Goal: Information Seeking & Learning: Learn about a topic

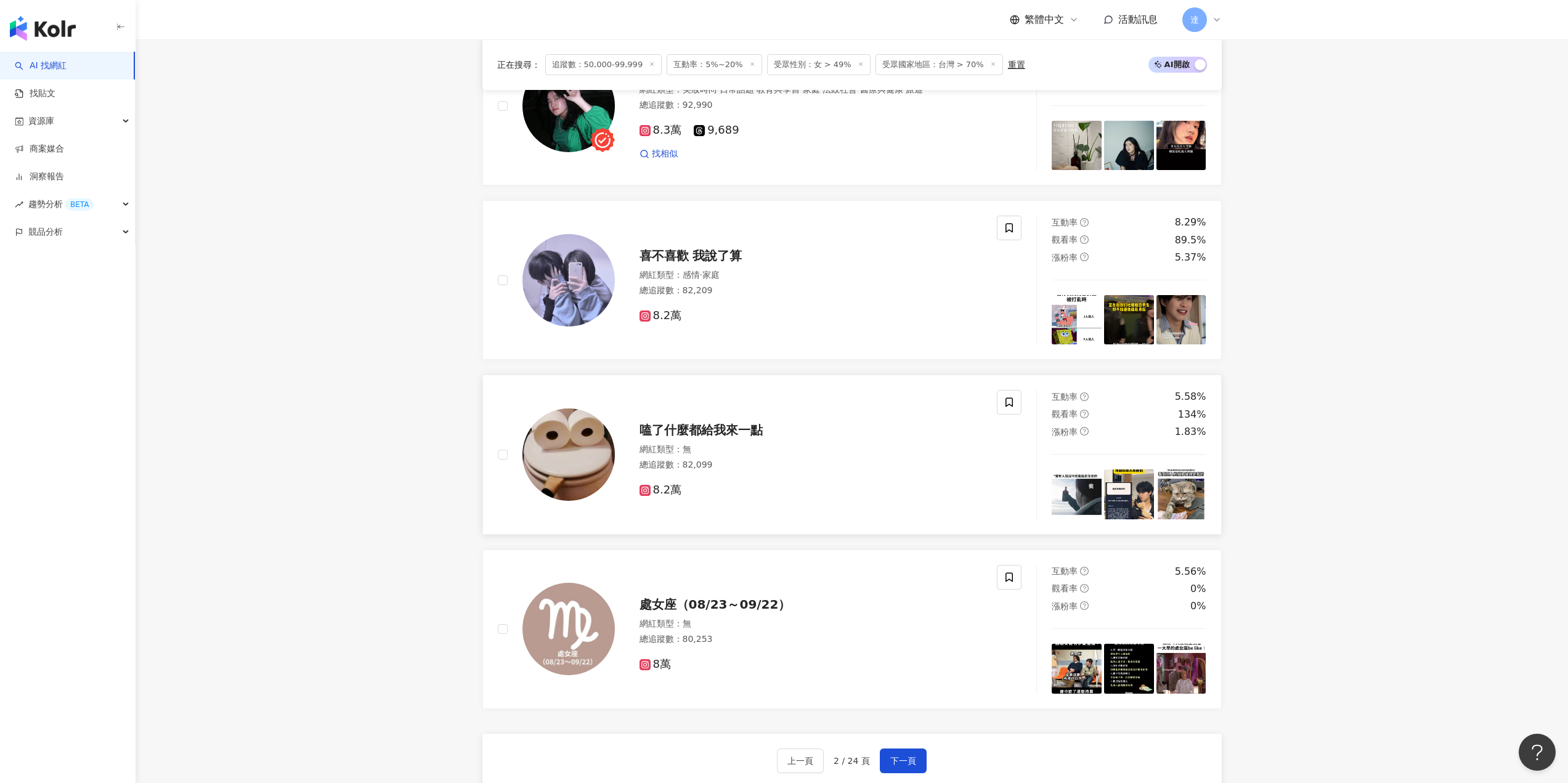
scroll to position [2061, 0]
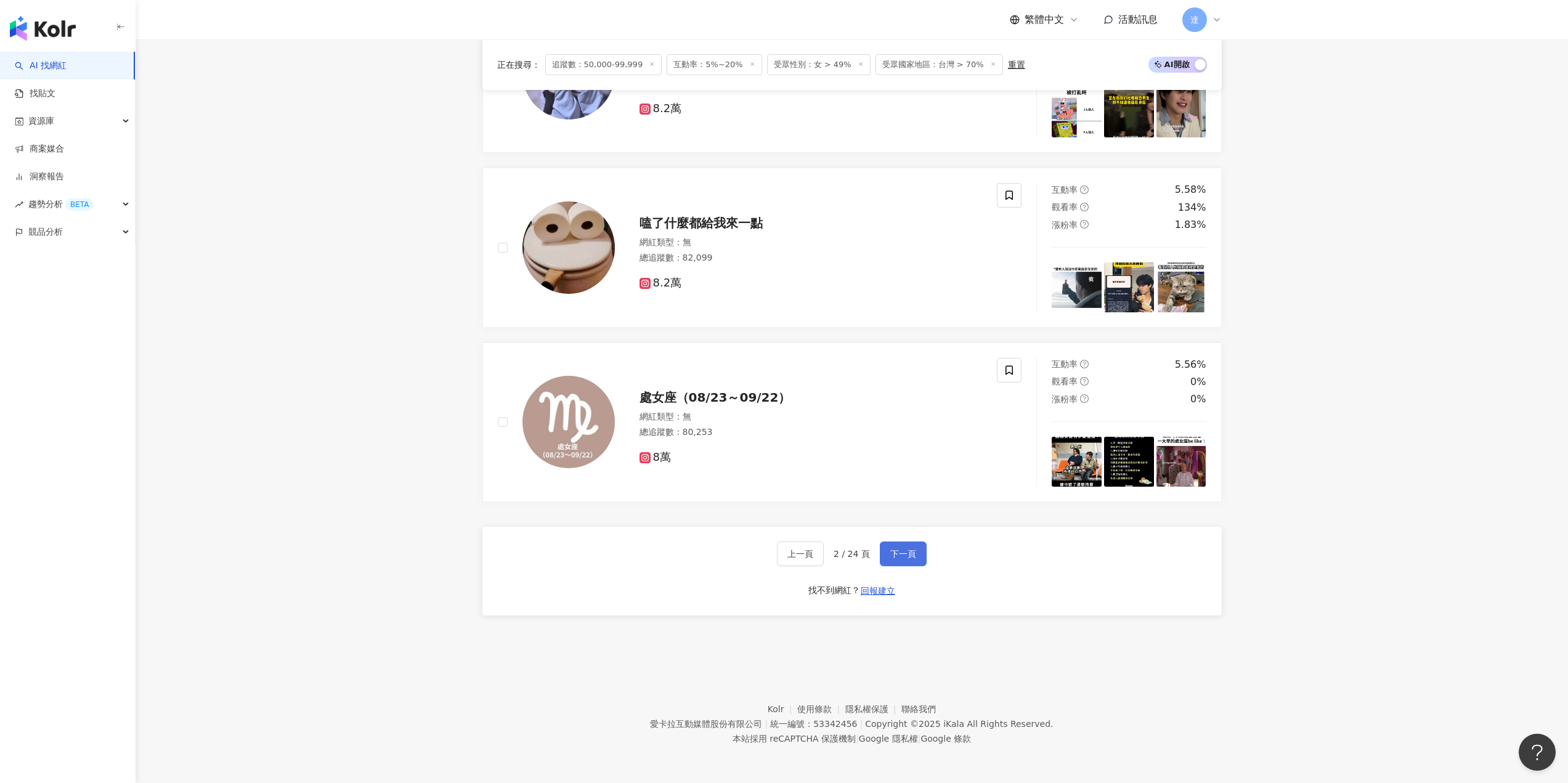
click at [904, 554] on span "下一頁" at bounding box center [903, 553] width 26 height 10
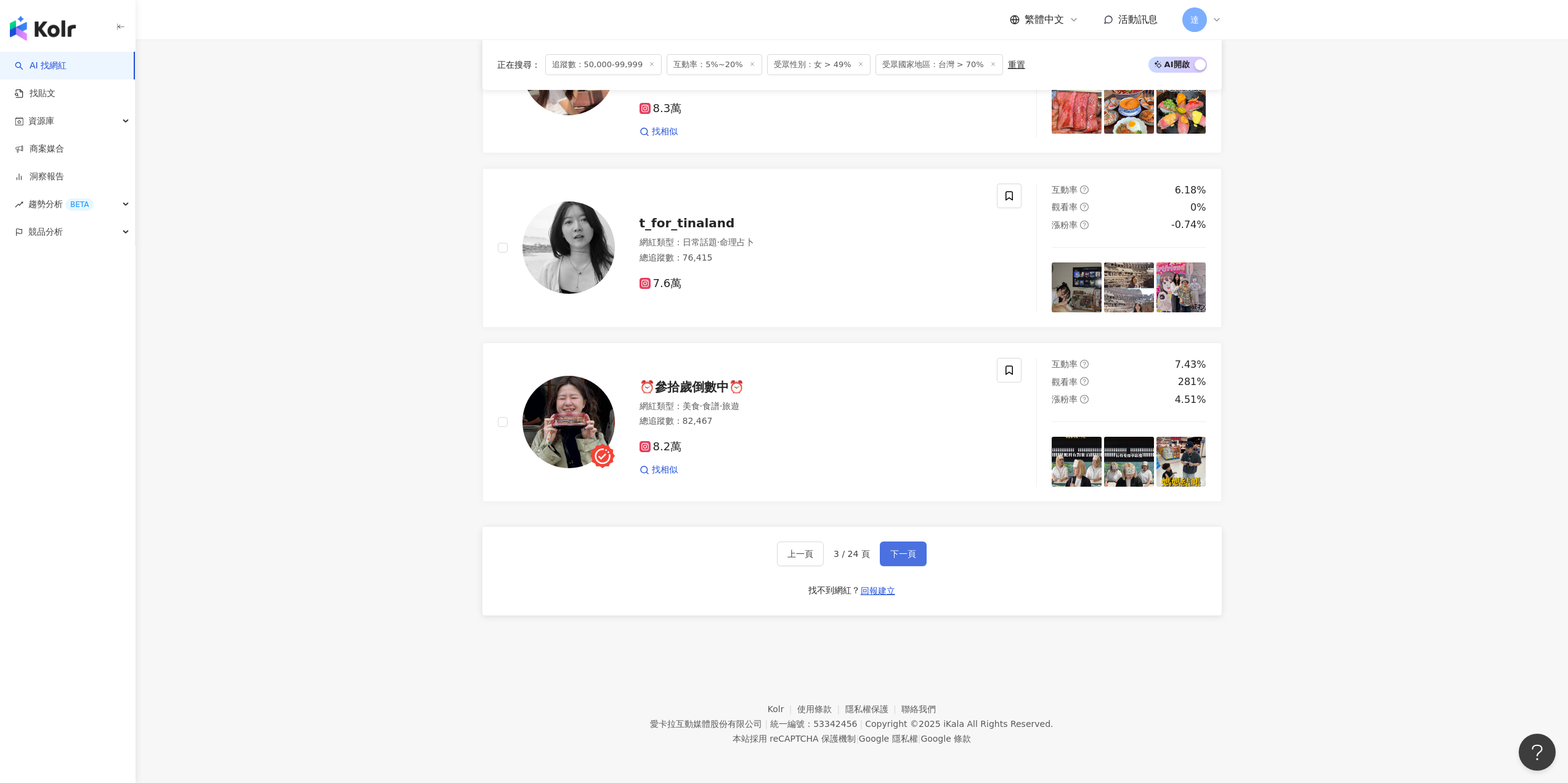
click at [906, 547] on button "下一頁" at bounding box center [903, 553] width 47 height 24
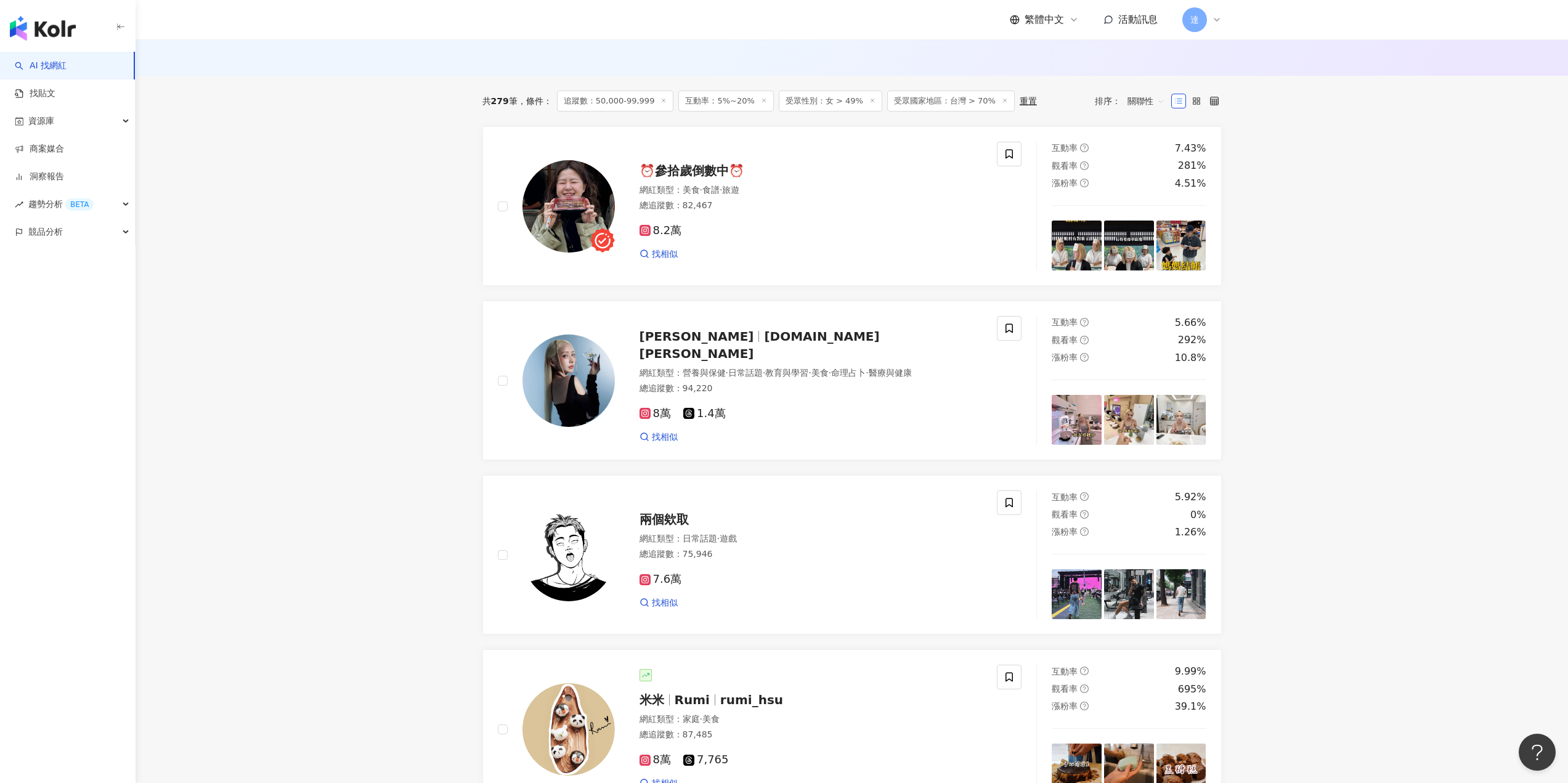
scroll to position [90, 0]
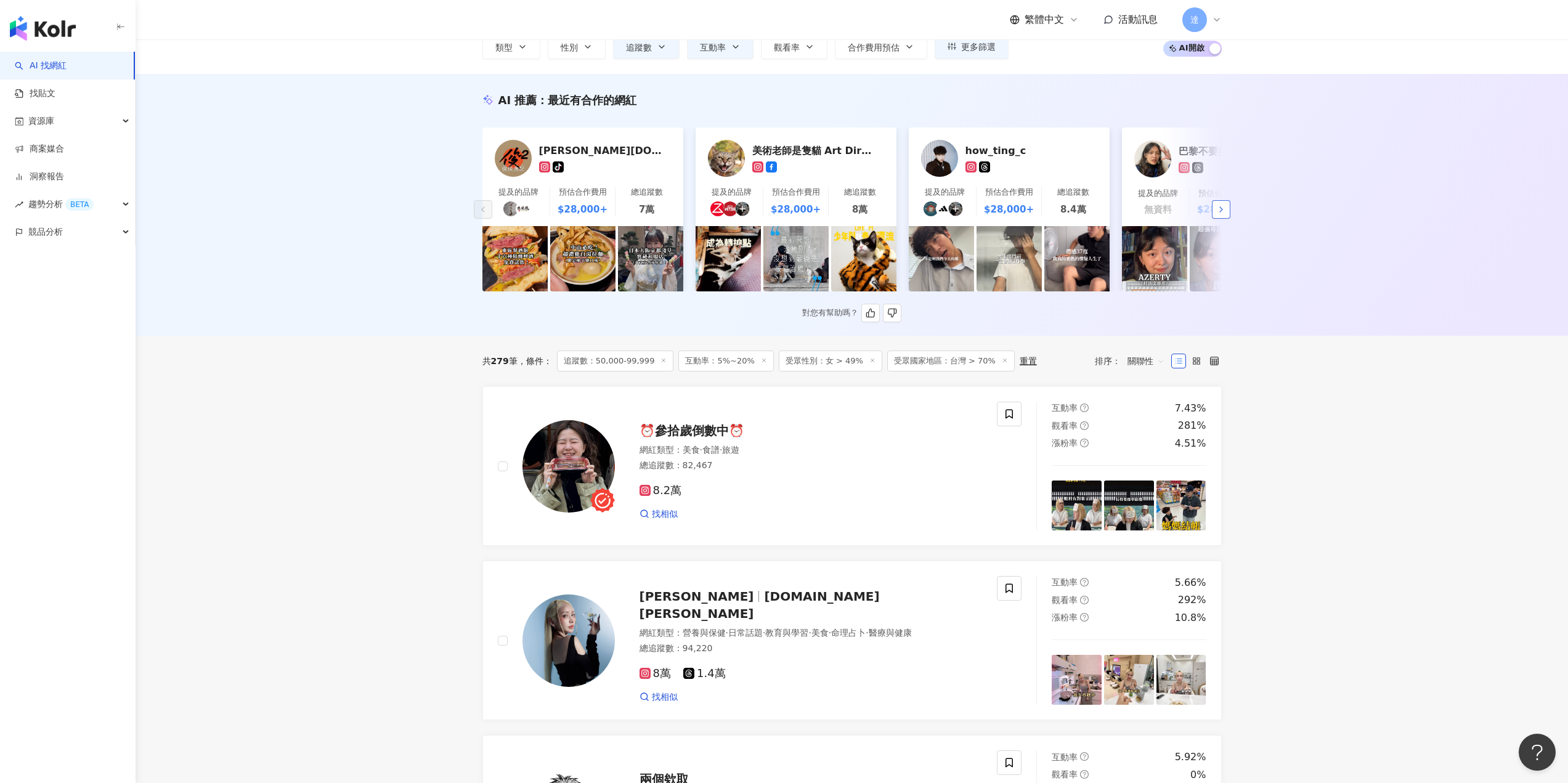
click at [1216, 214] on icon "button" at bounding box center [1221, 209] width 10 height 10
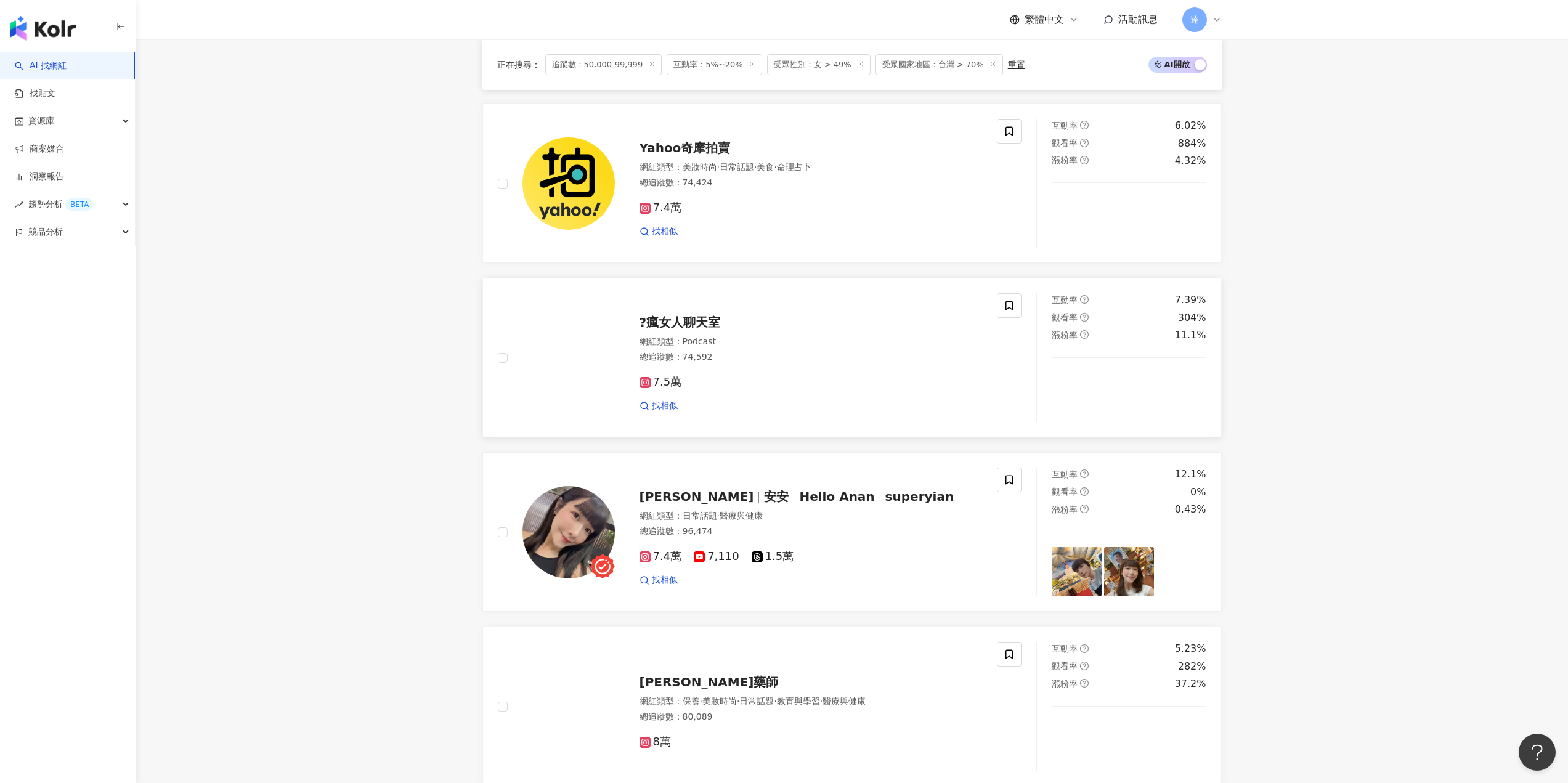
scroll to position [1384, 0]
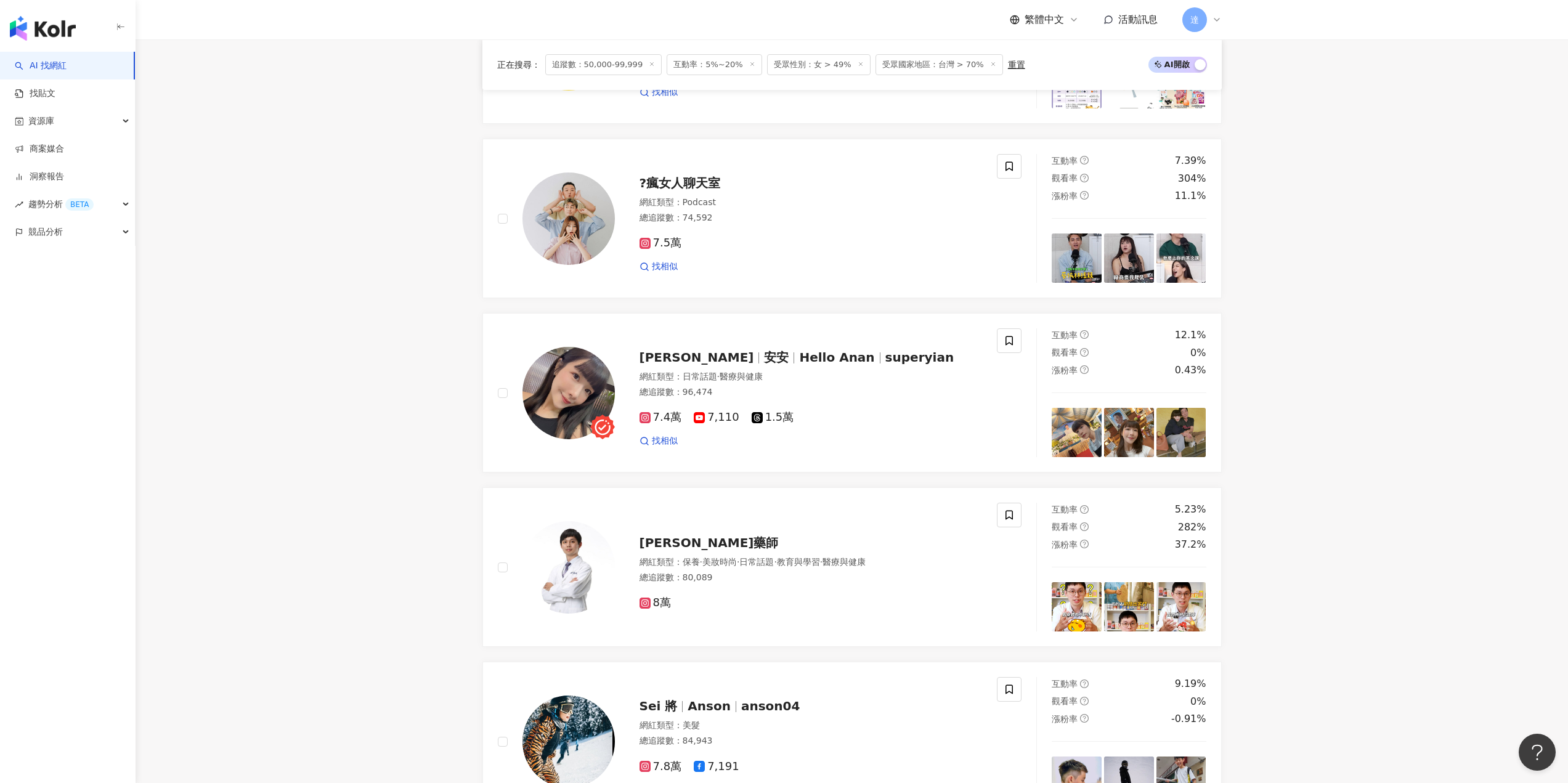
drag, startPoint x: 755, startPoint y: 367, endPoint x: 303, endPoint y: 364, distance: 452.0
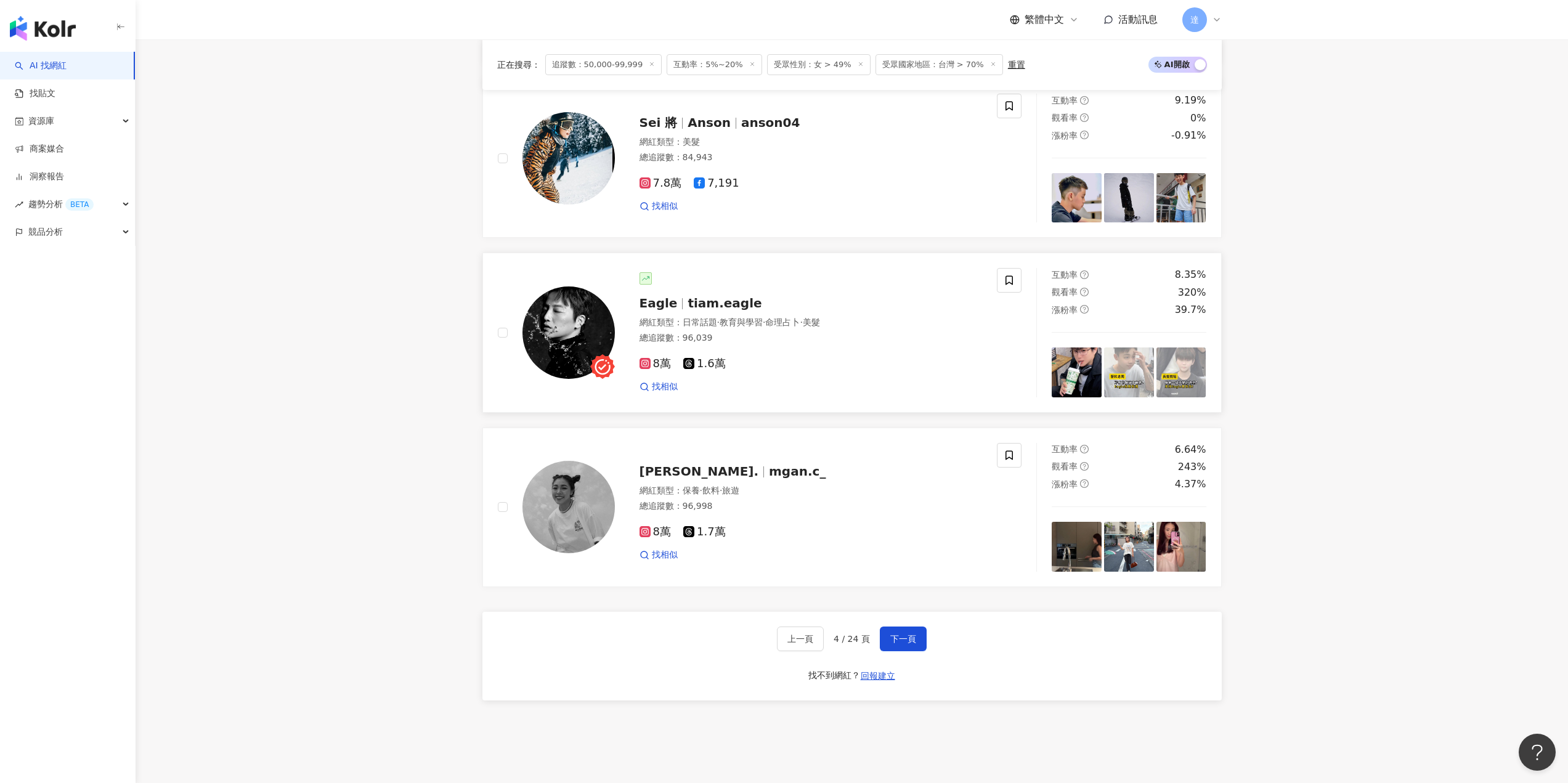
scroll to position [2061, 0]
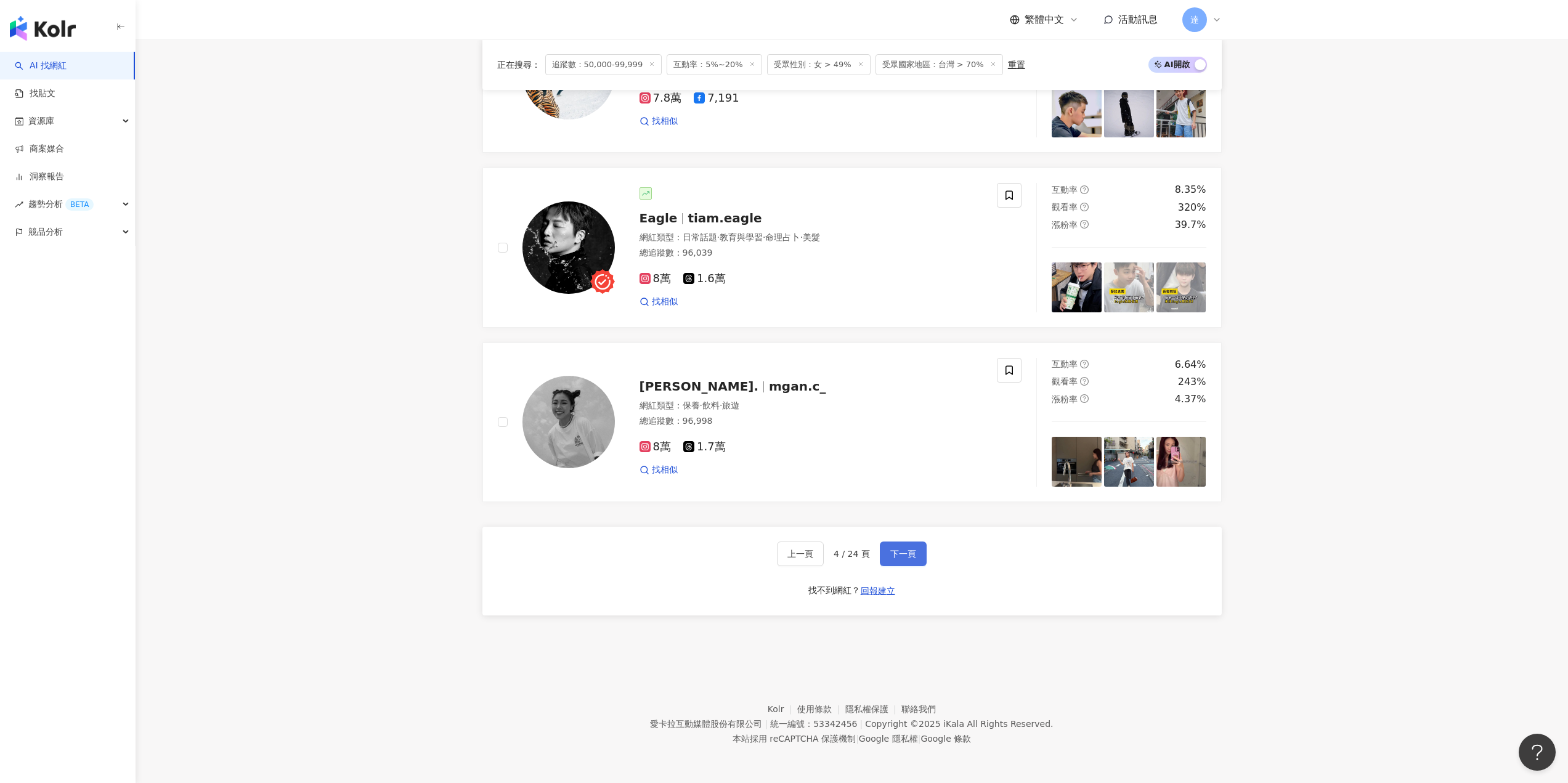
click at [911, 561] on button "下一頁" at bounding box center [903, 553] width 47 height 24
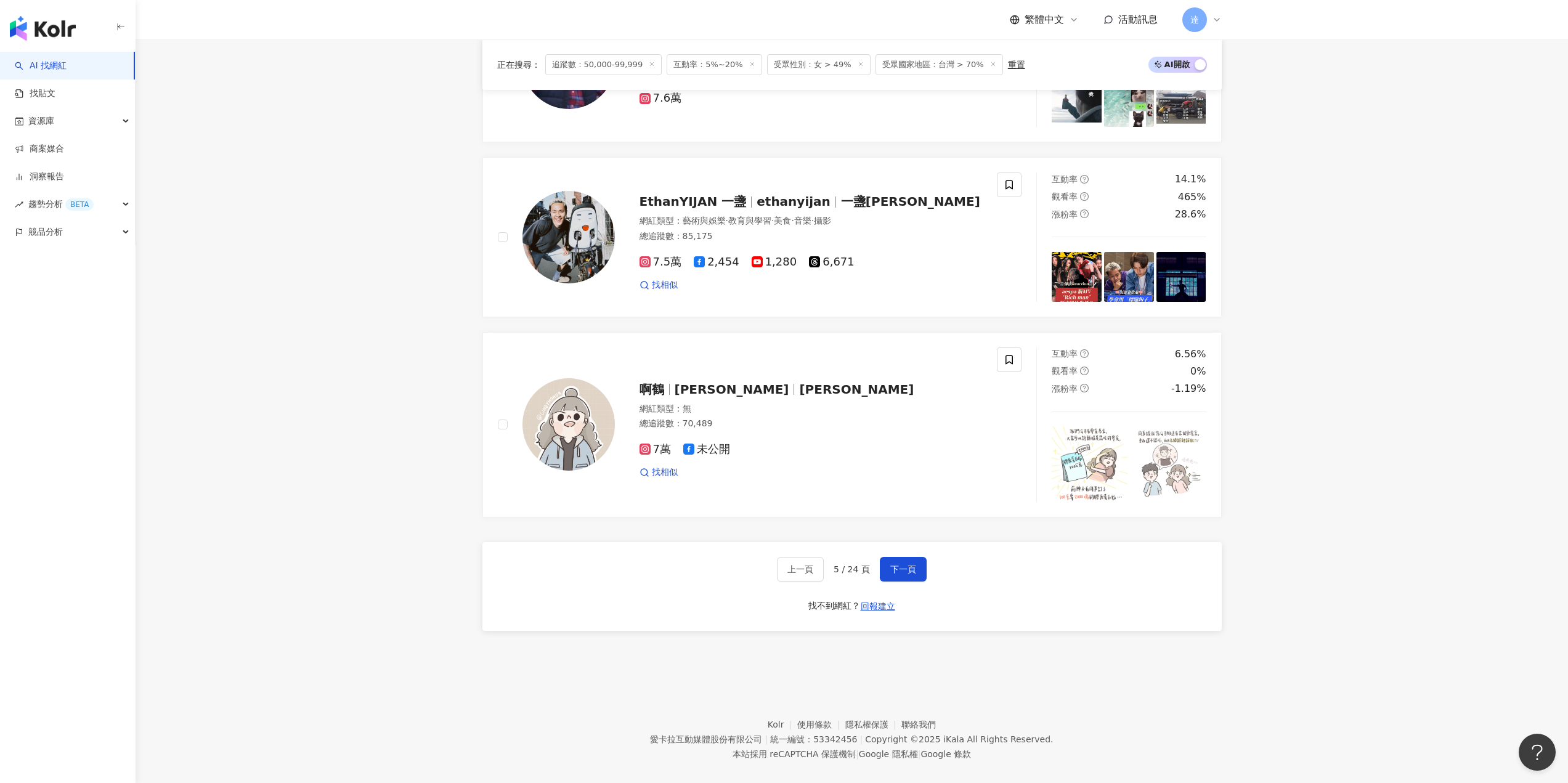
scroll to position [2087, 0]
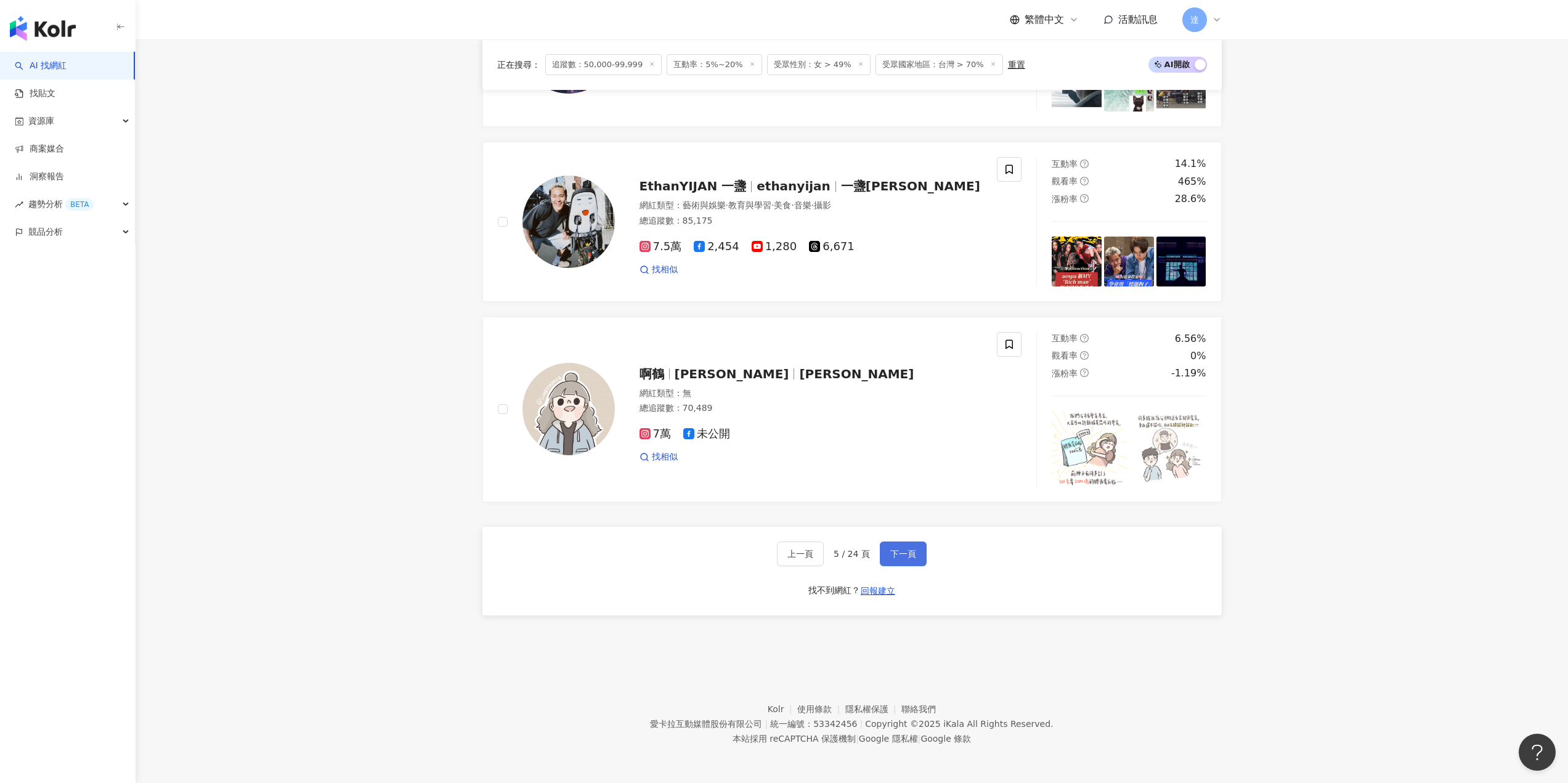
click at [910, 551] on span "下一頁" at bounding box center [903, 553] width 26 height 10
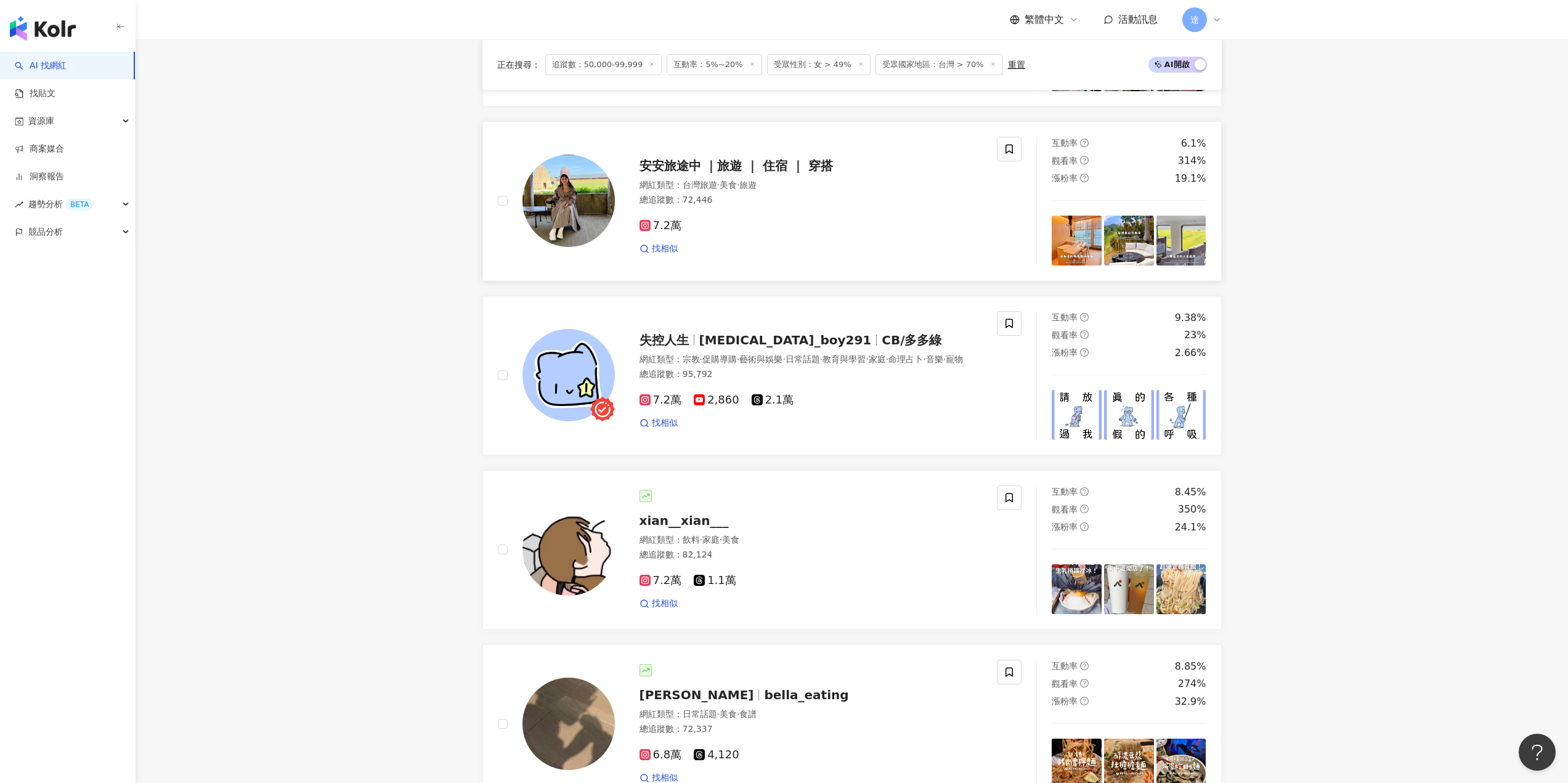
scroll to position [1964, 0]
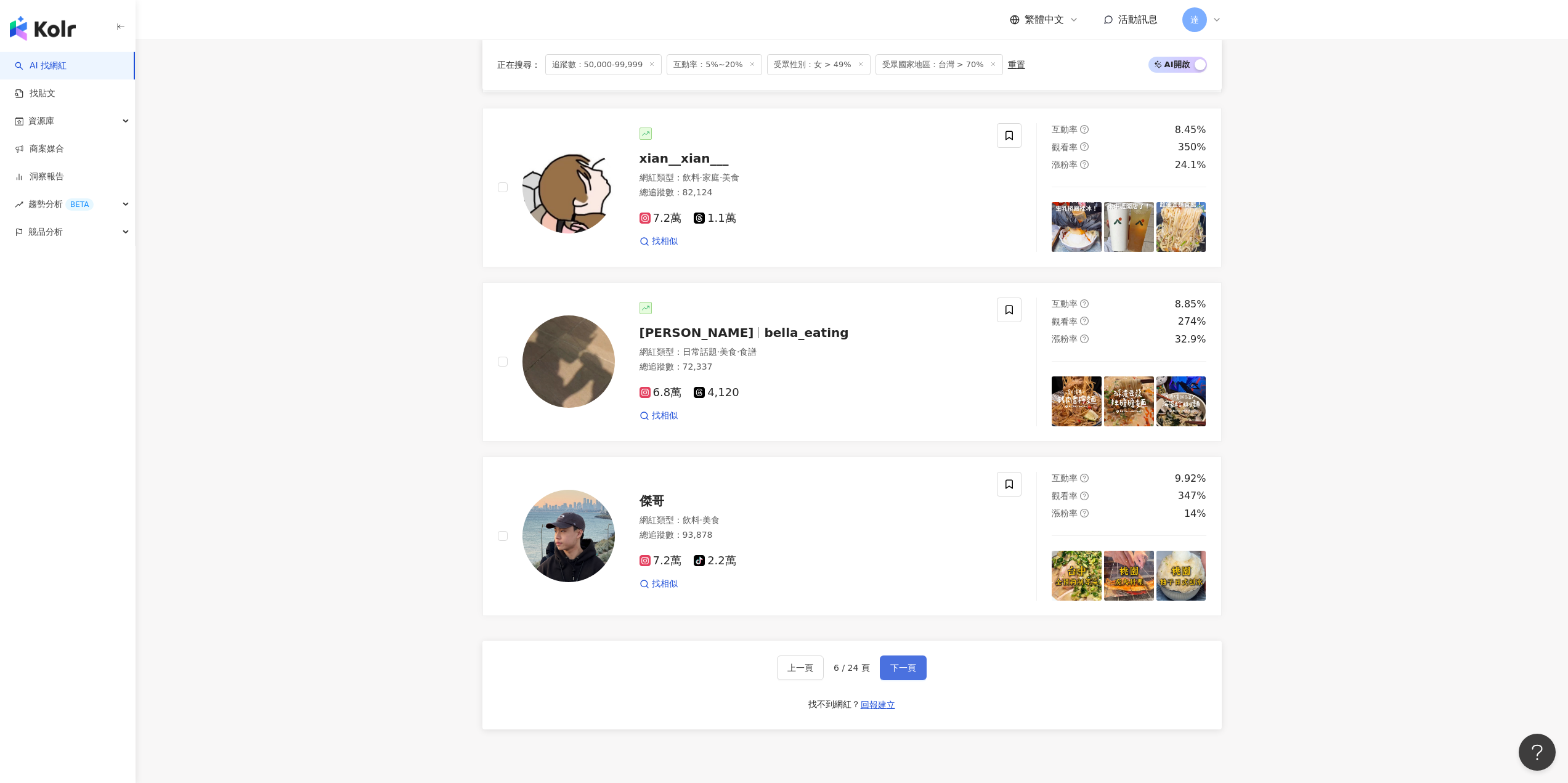
click at [914, 673] on span "下一頁" at bounding box center [903, 668] width 26 height 10
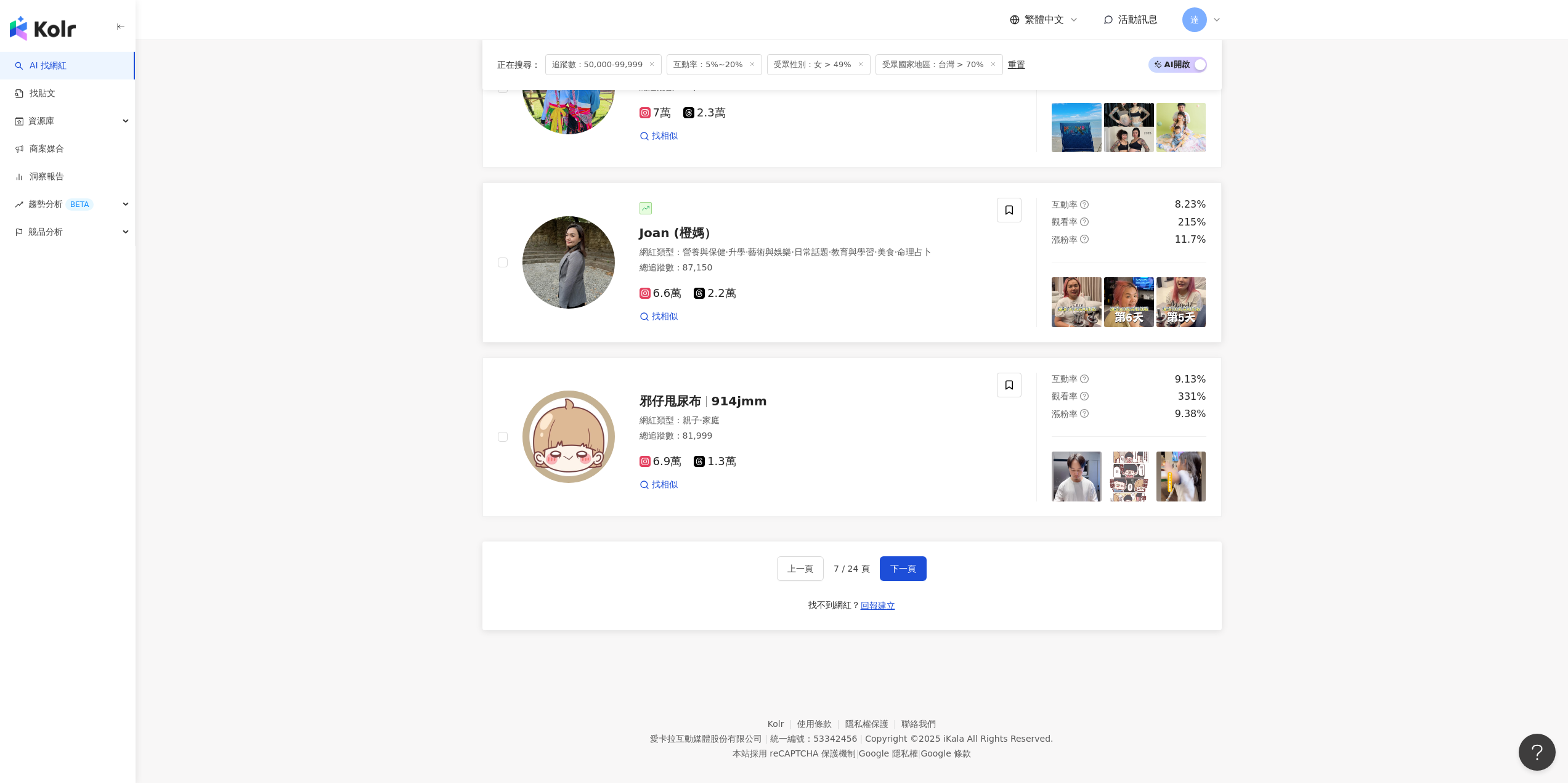
scroll to position [2064, 0]
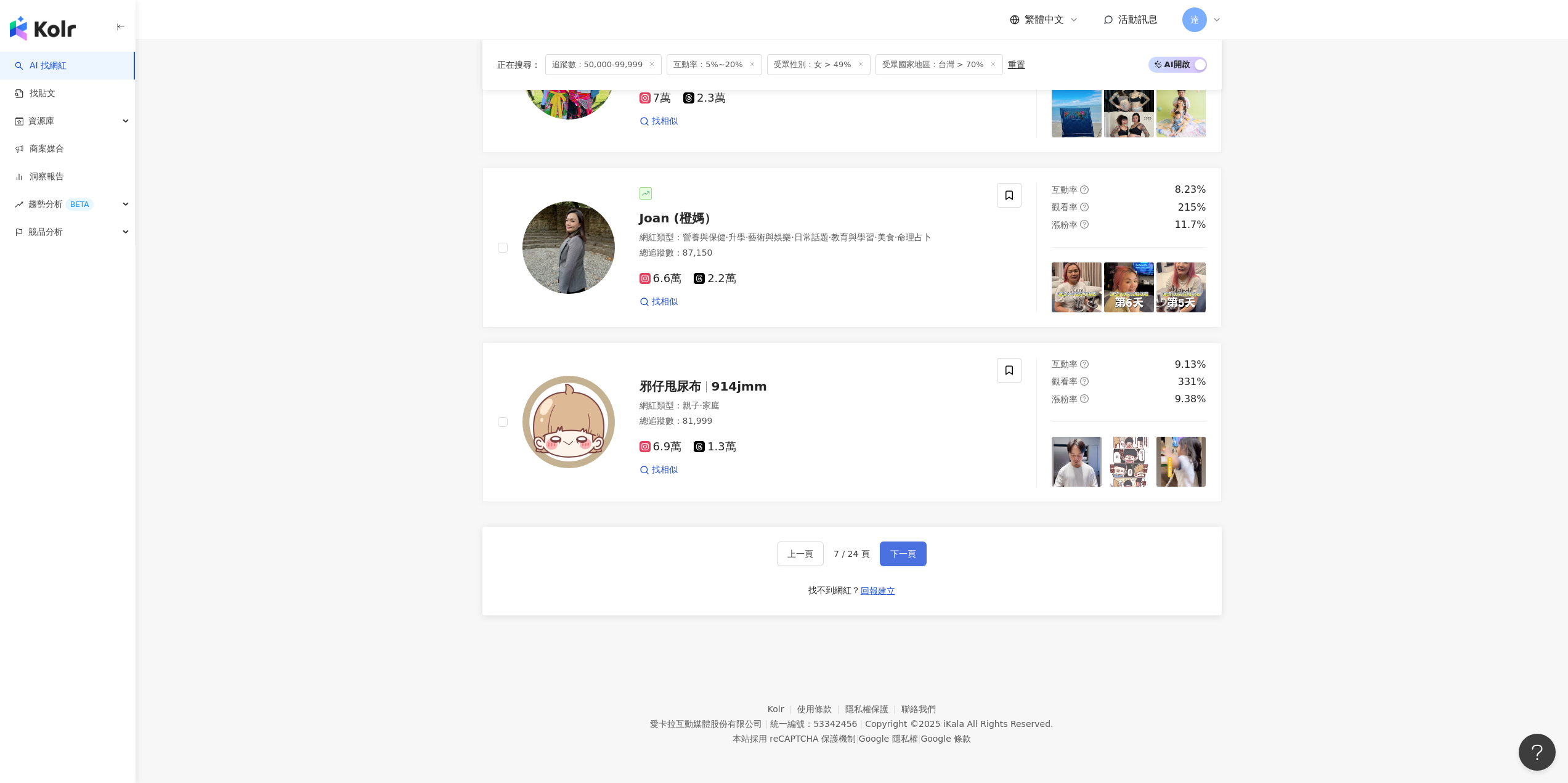
click at [915, 549] on button "下一頁" at bounding box center [903, 553] width 47 height 24
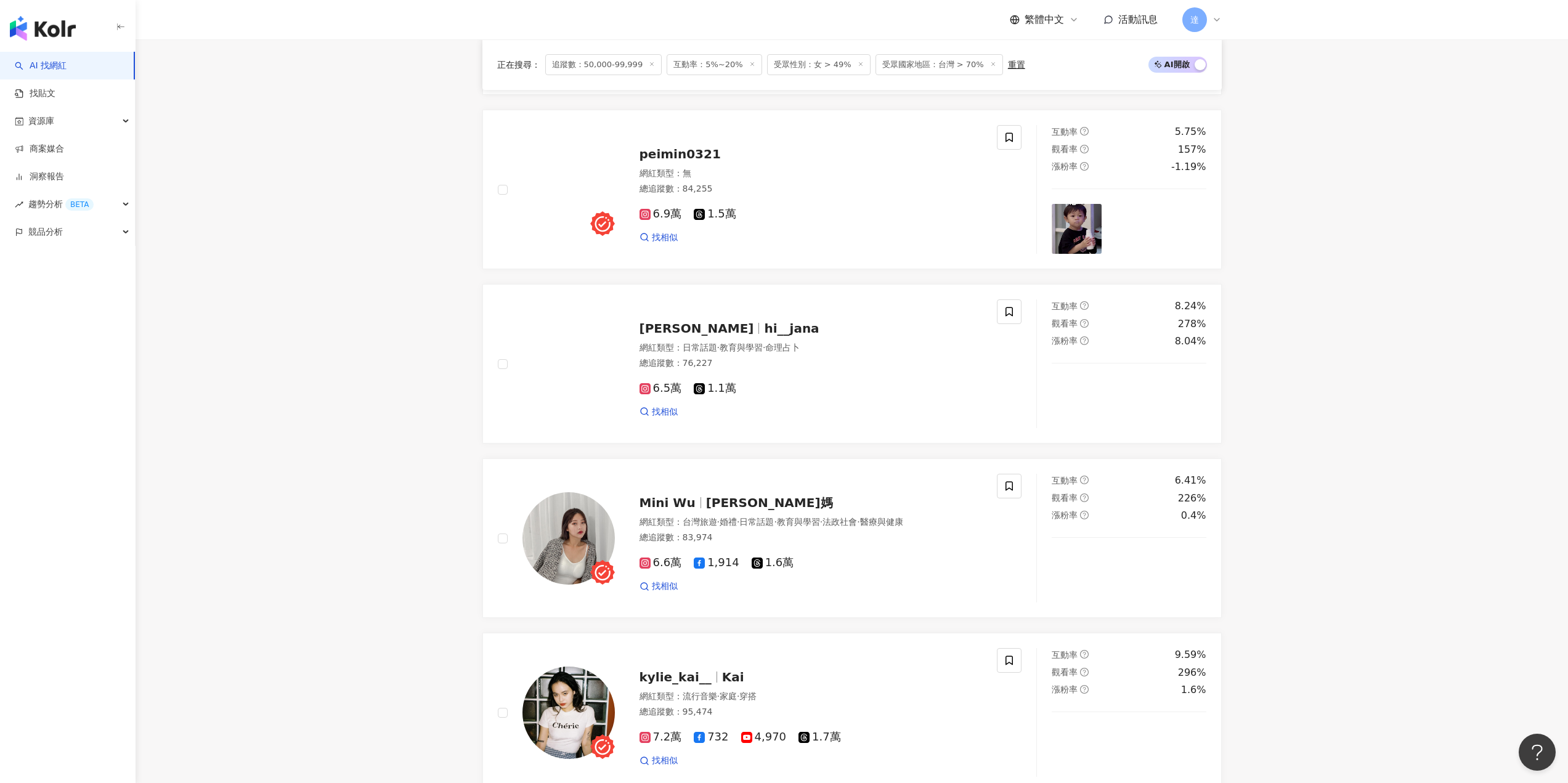
scroll to position [2061, 0]
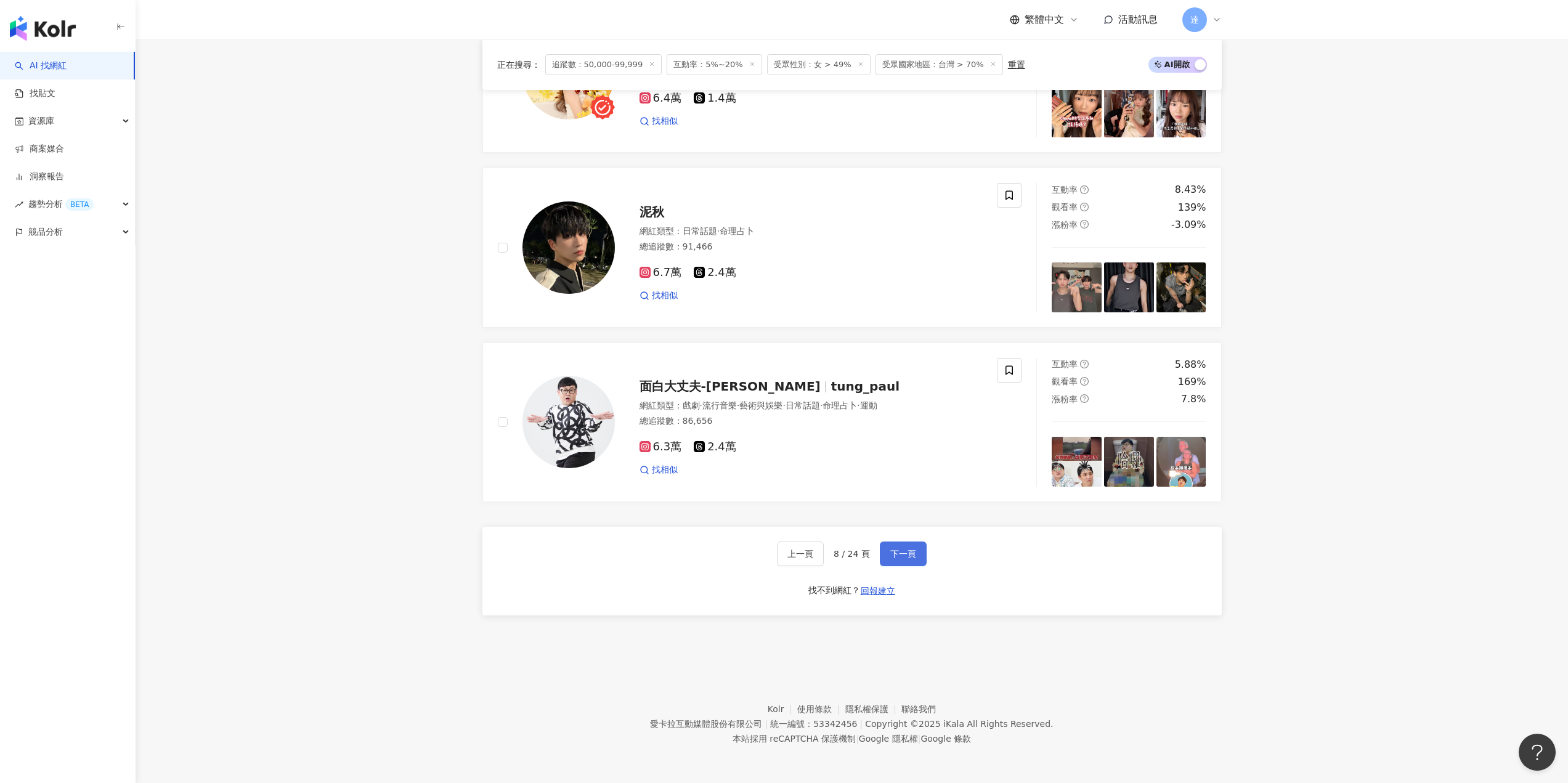
click at [906, 549] on span "下一頁" at bounding box center [903, 553] width 26 height 10
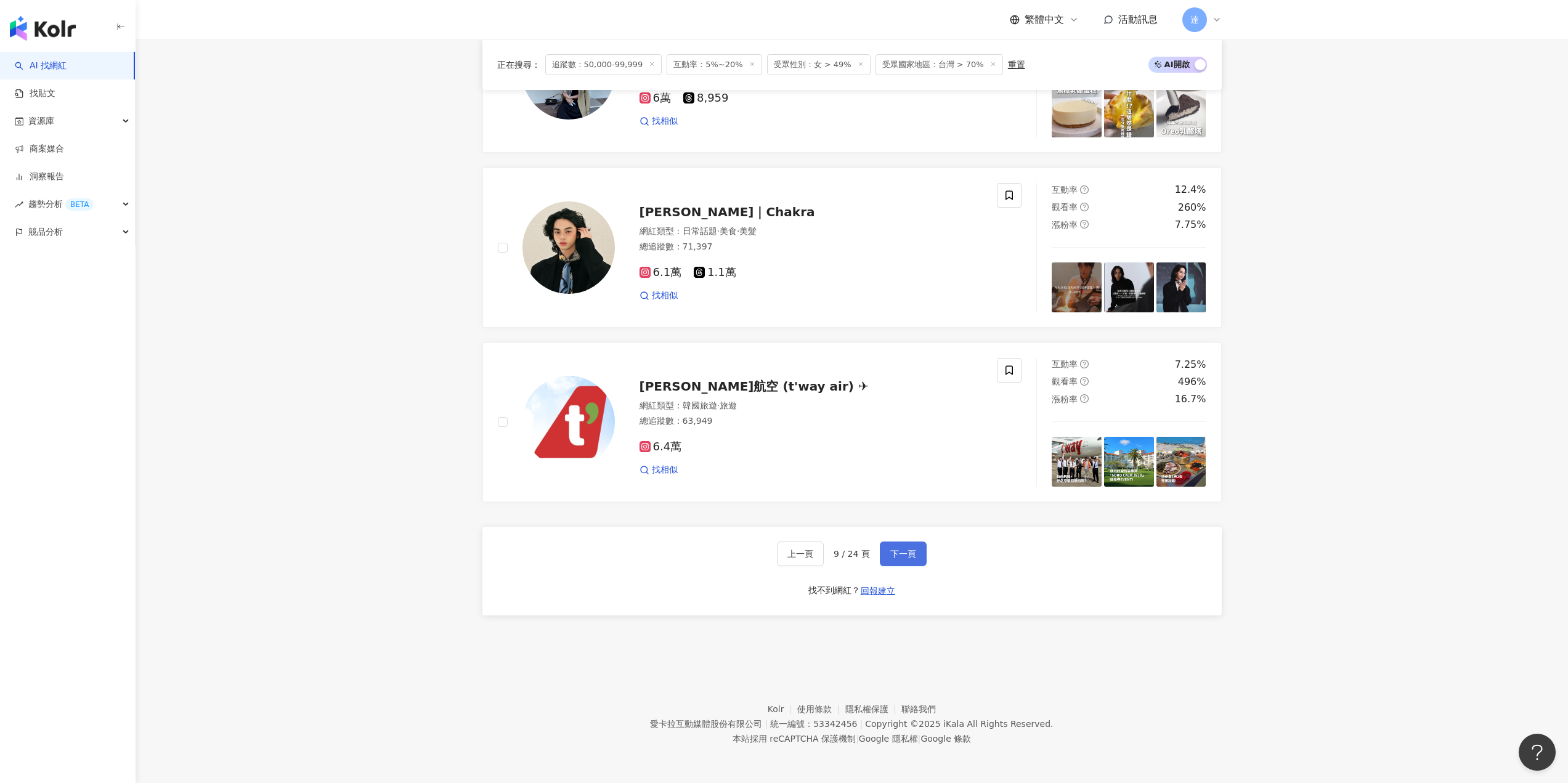
click at [890, 555] on span "下一頁" at bounding box center [903, 553] width 26 height 10
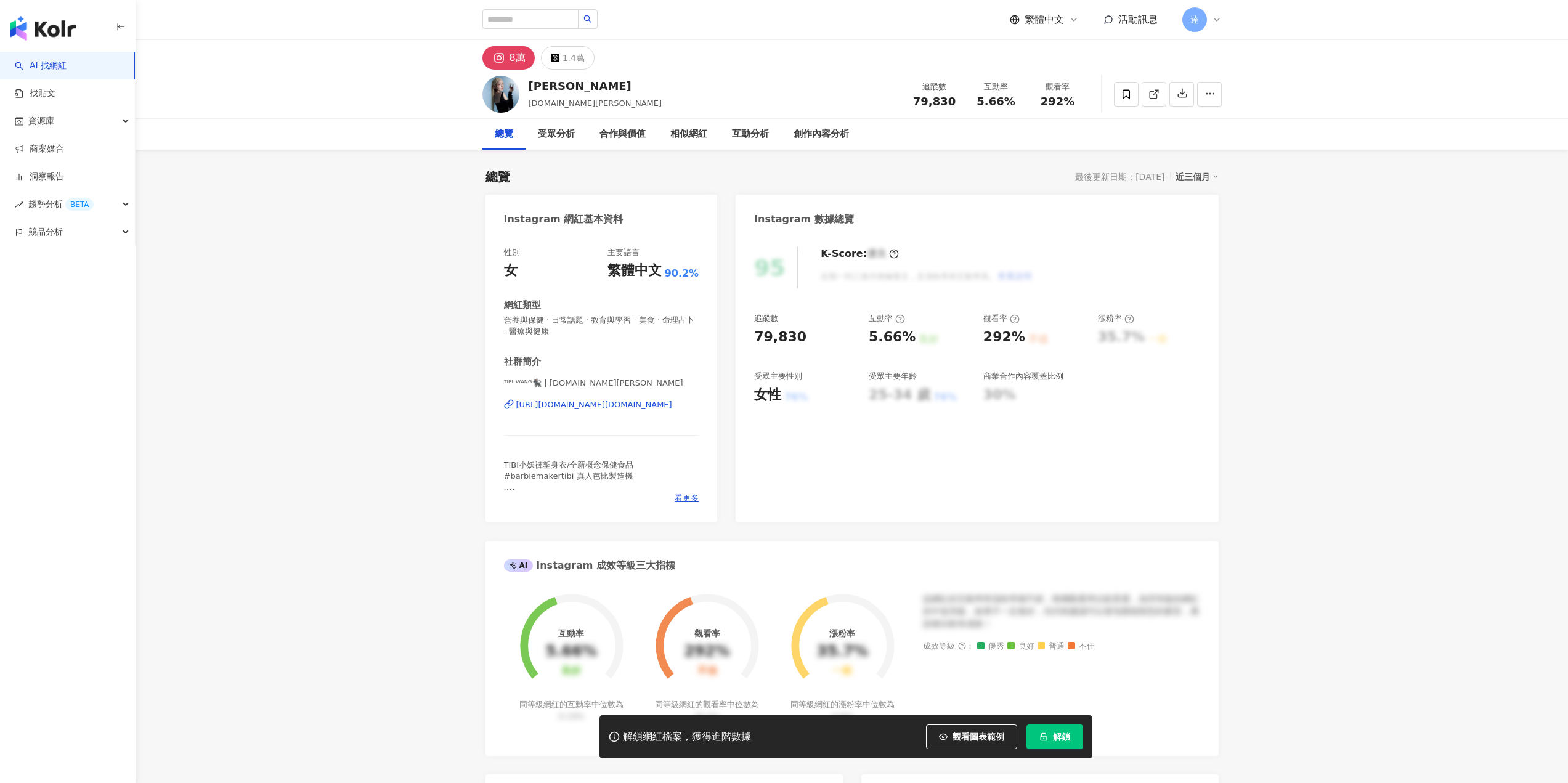
click at [598, 407] on div "https://www.instagram.com/tibi.wang/" at bounding box center [594, 404] width 156 height 11
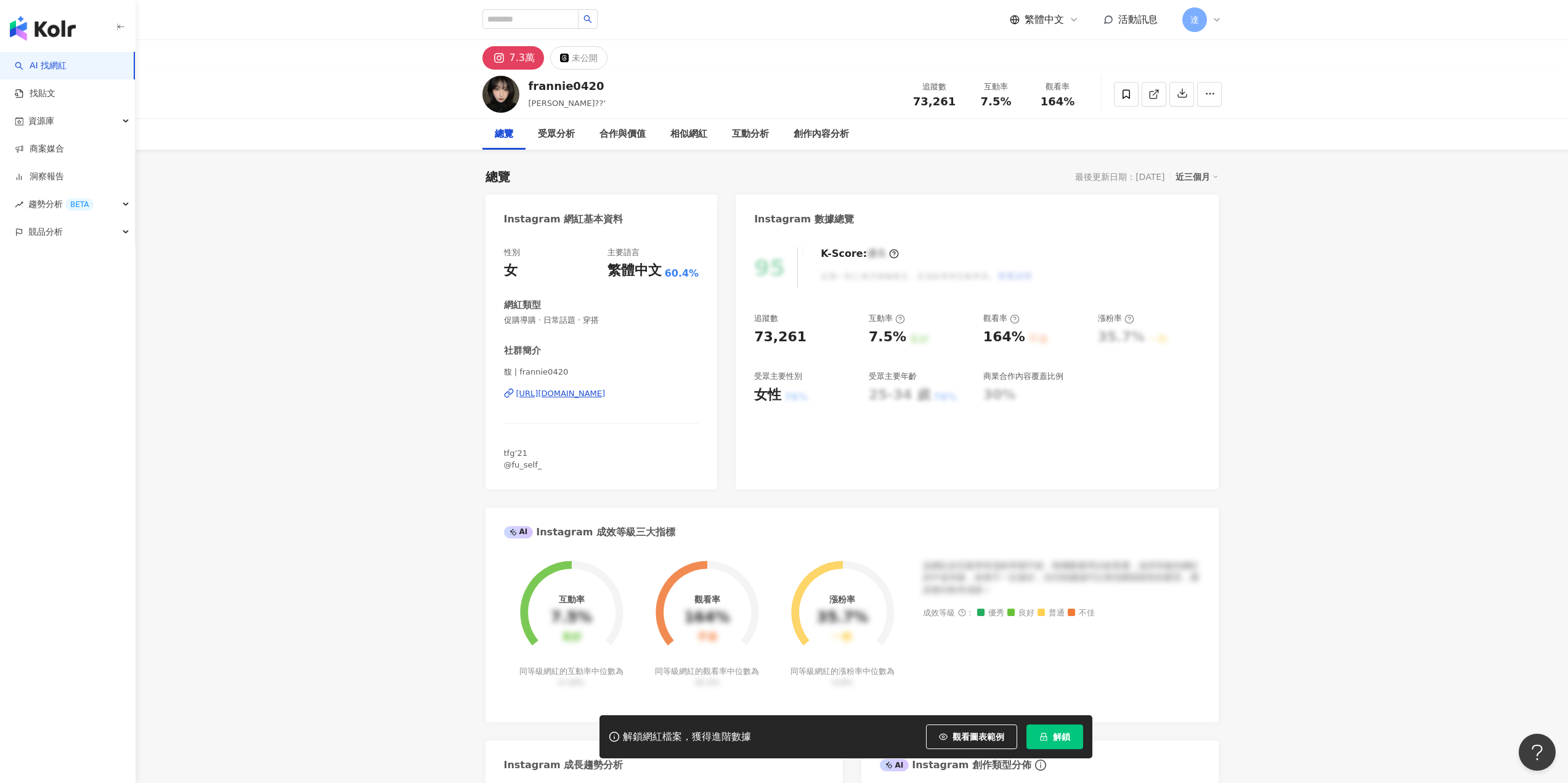
click at [580, 394] on div "https://www.instagram.com/frannie0420/" at bounding box center [561, 394] width 89 height 11
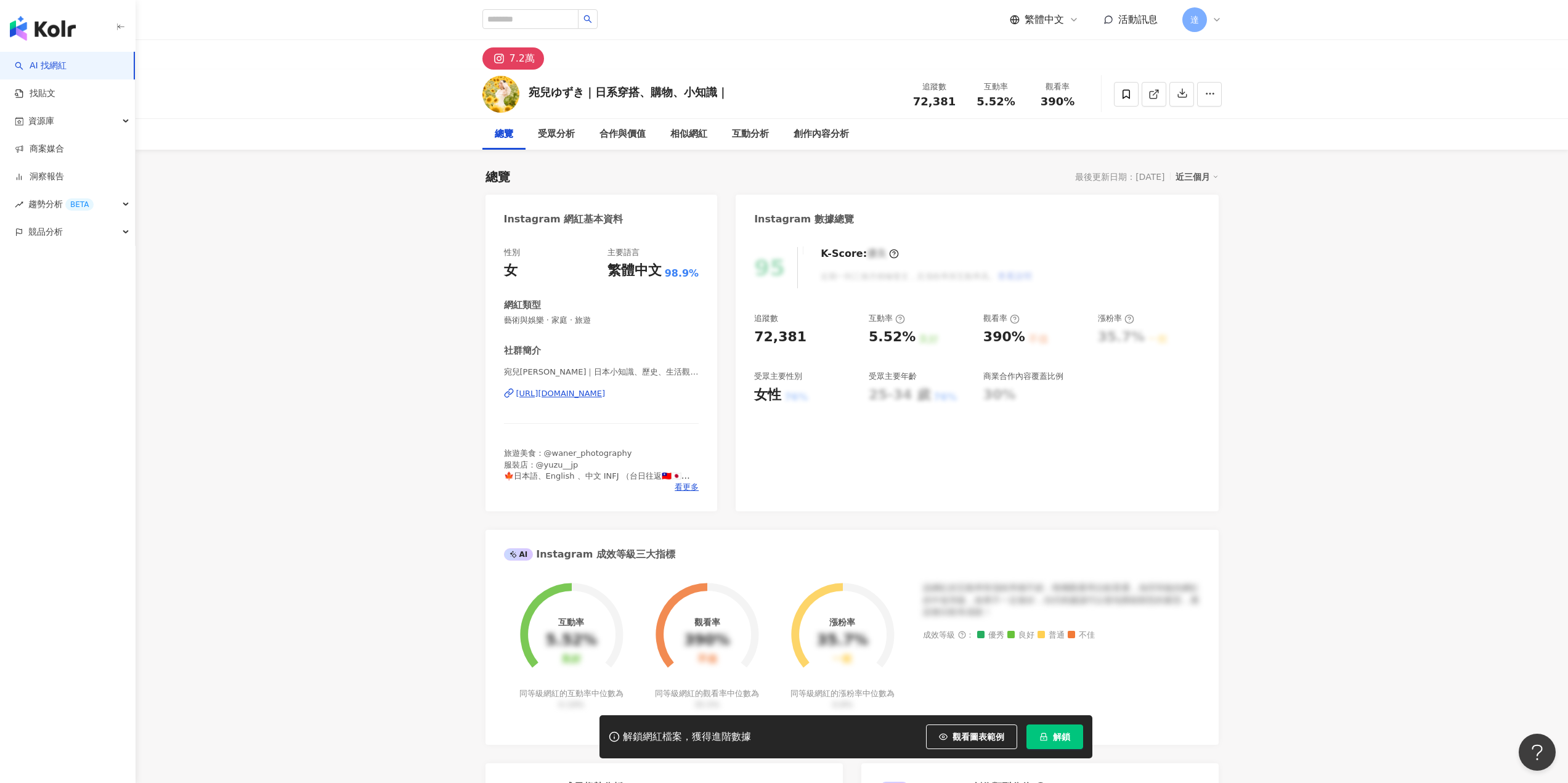
click at [606, 397] on div "https://www.instagram.com/waner_life1107/" at bounding box center [561, 394] width 89 height 11
click at [1079, 734] on button "解鎖" at bounding box center [1055, 737] width 57 height 24
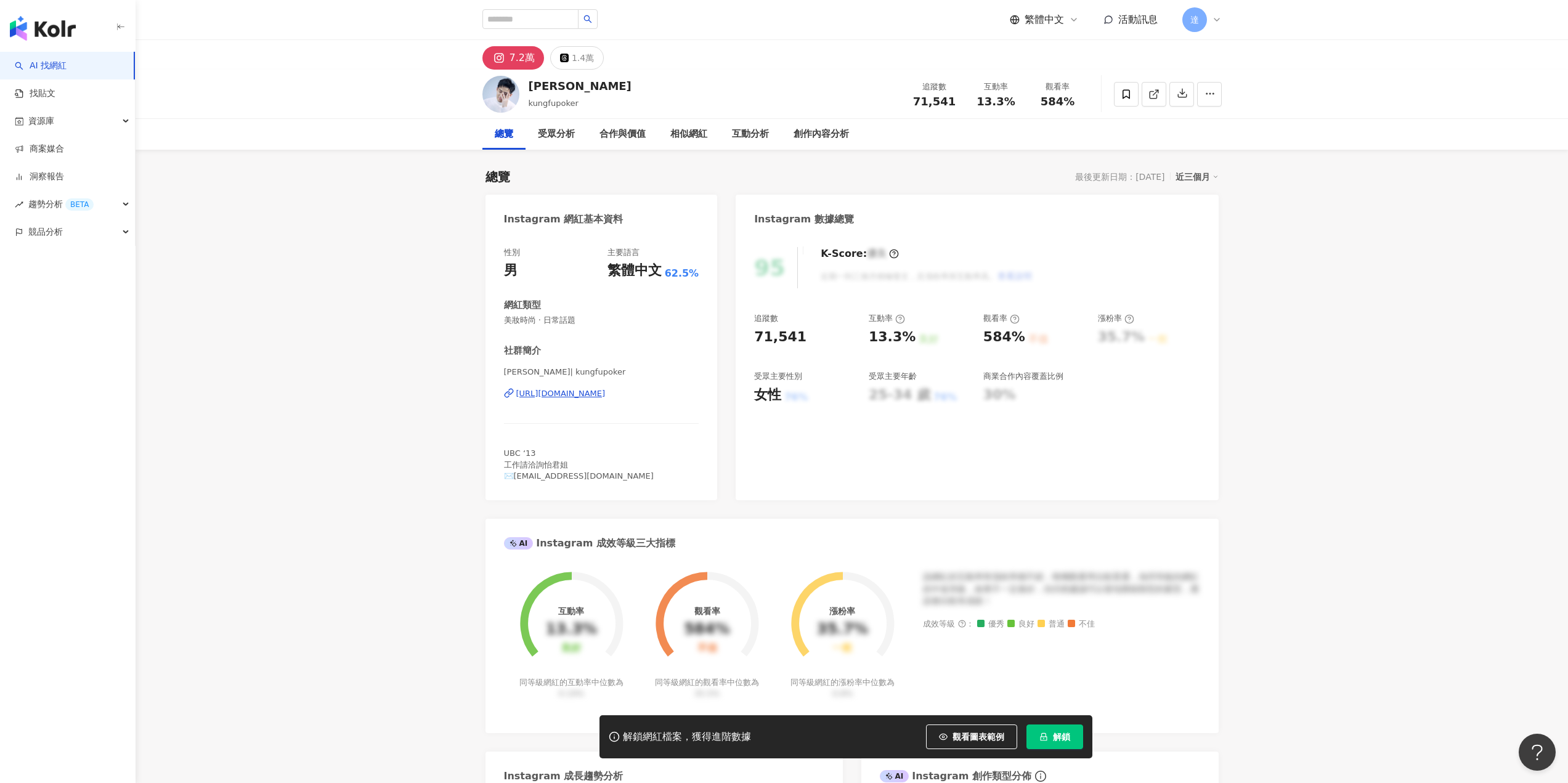
click at [578, 395] on div "https://www.instagram.com/kungfupoker/" at bounding box center [561, 394] width 89 height 11
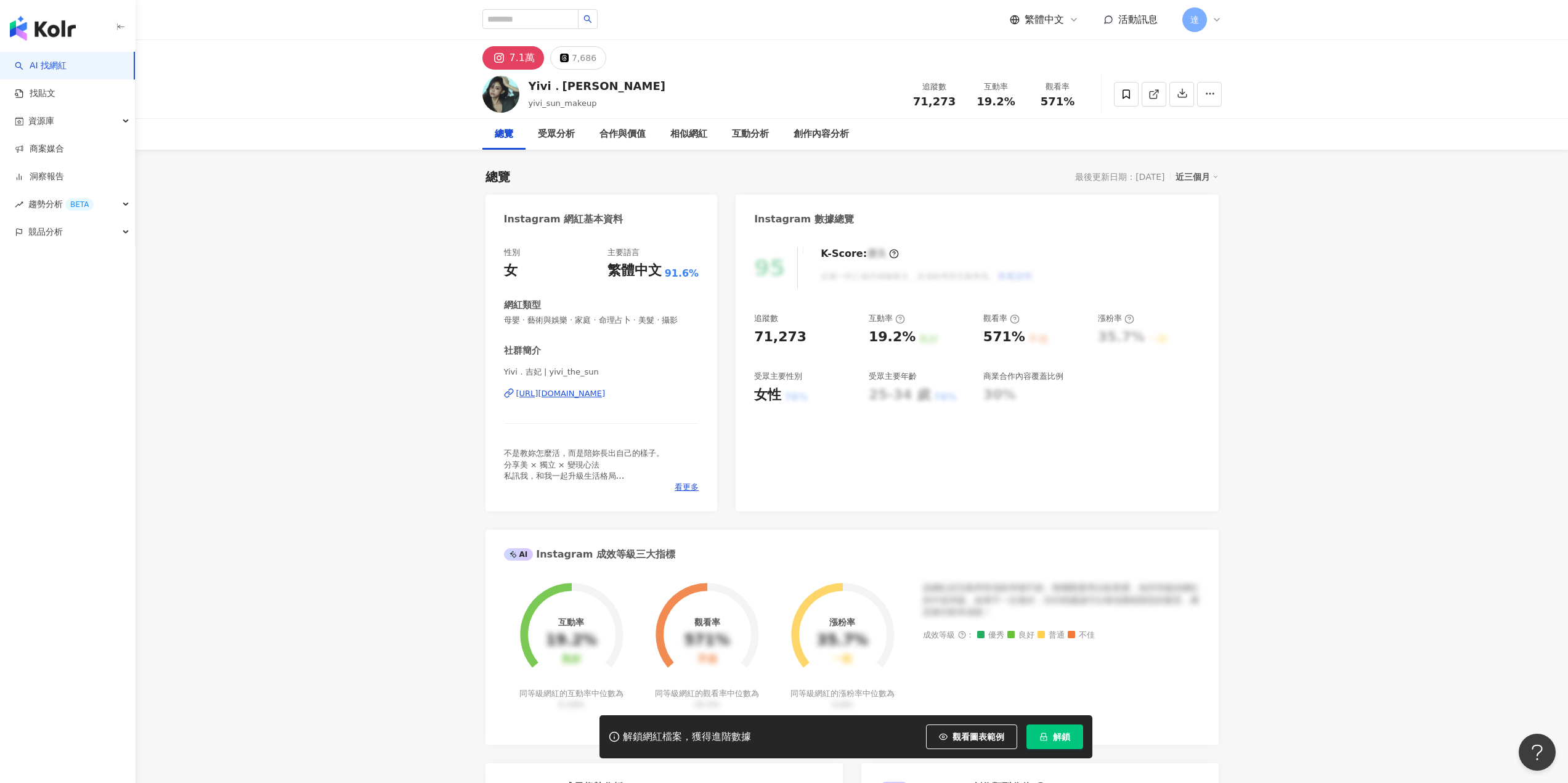
click at [606, 394] on div "[URL][DOMAIN_NAME]" at bounding box center [561, 394] width 89 height 11
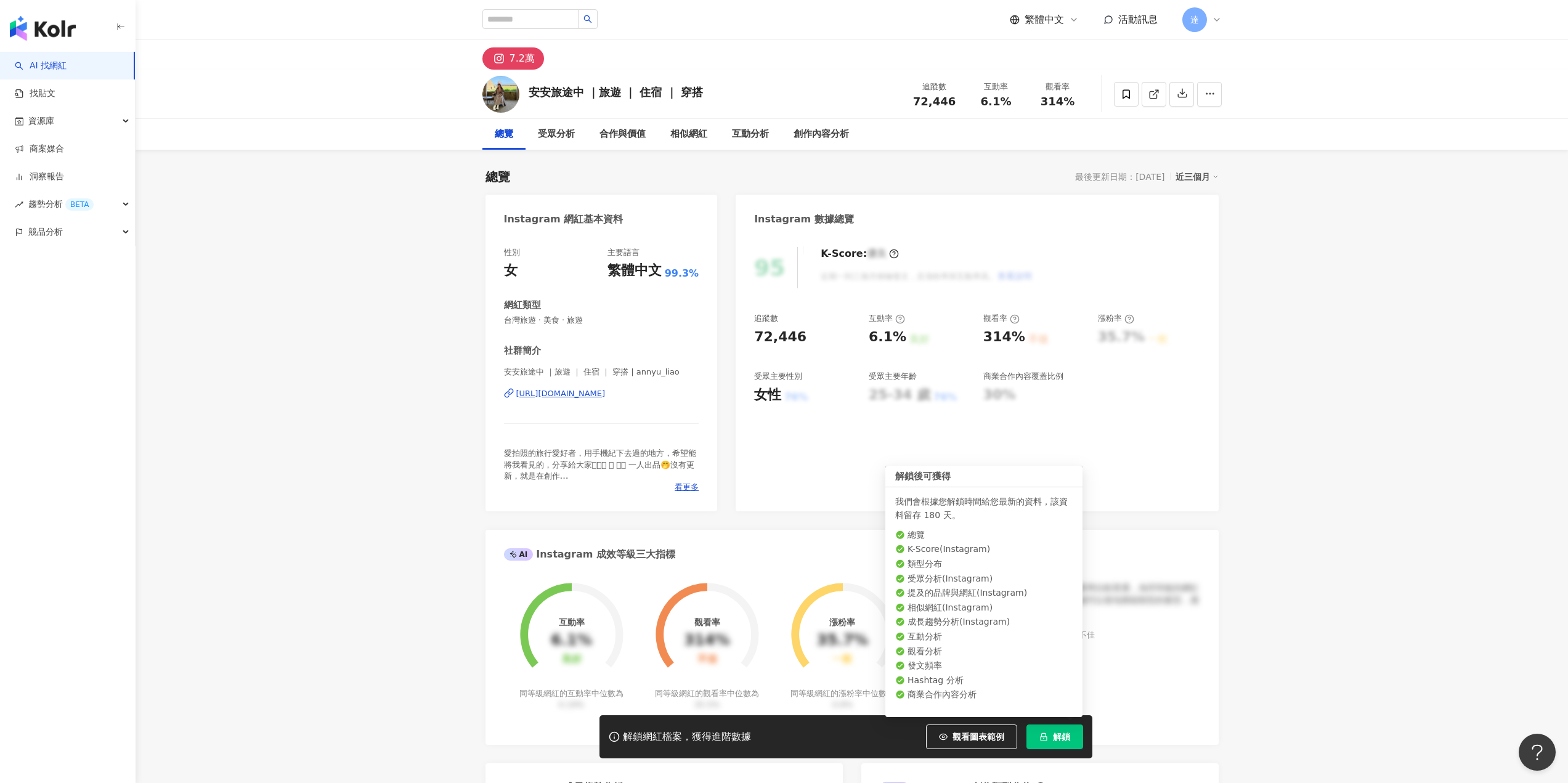
click at [1039, 738] on icon "lock" at bounding box center [1043, 736] width 9 height 9
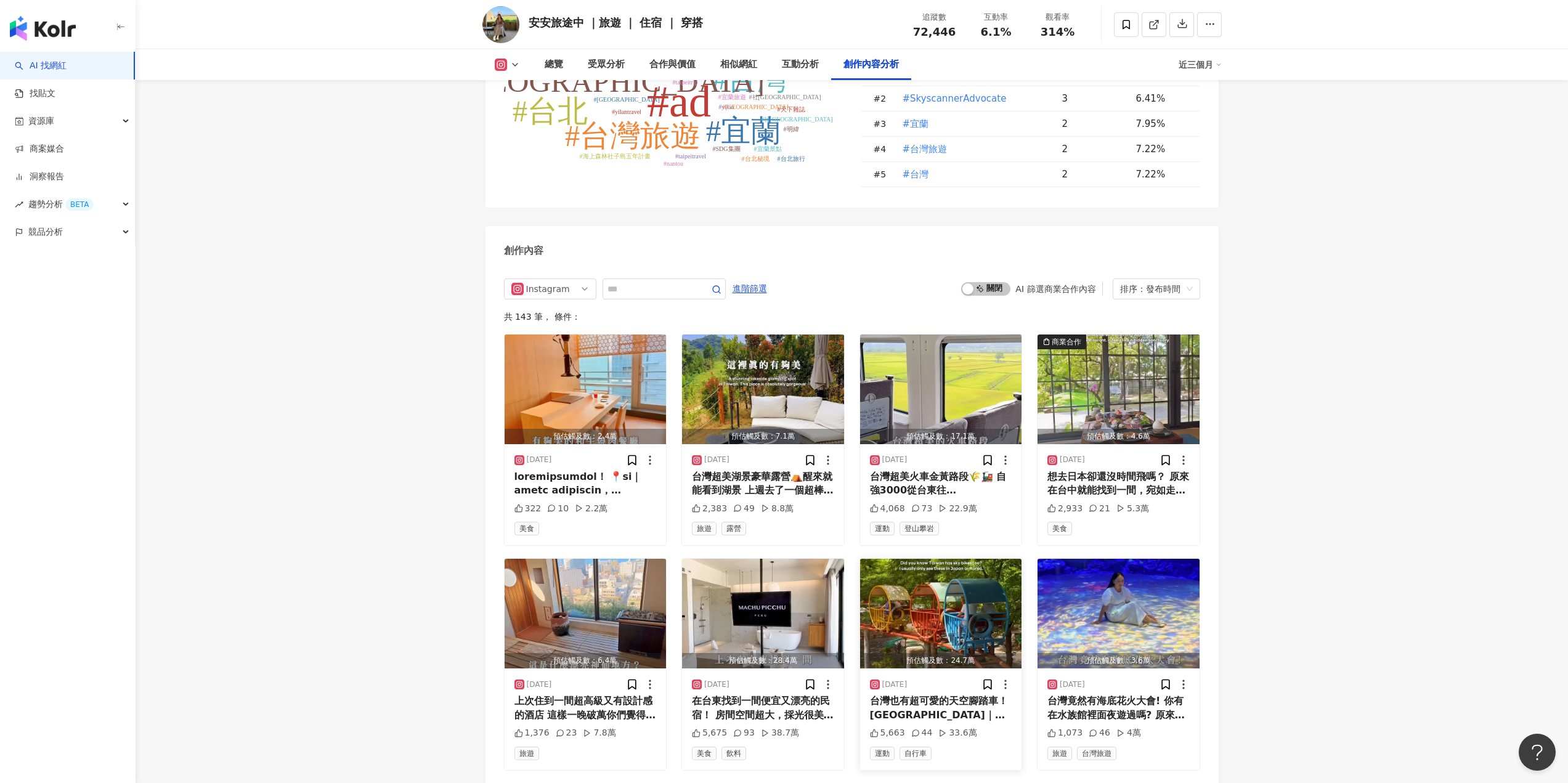
scroll to position [4065, 0]
